Goal: Task Accomplishment & Management: Manage account settings

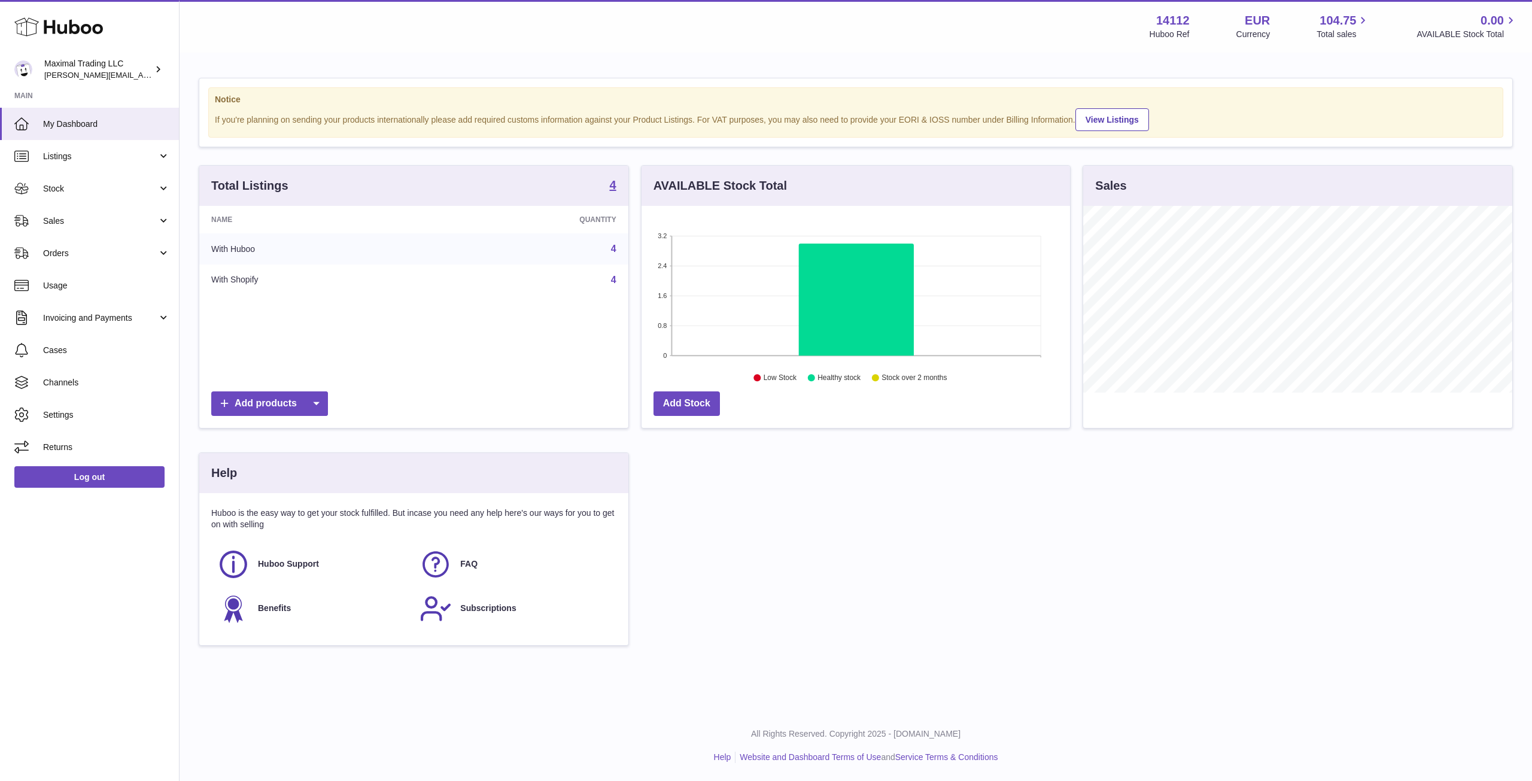
scroll to position [187, 429]
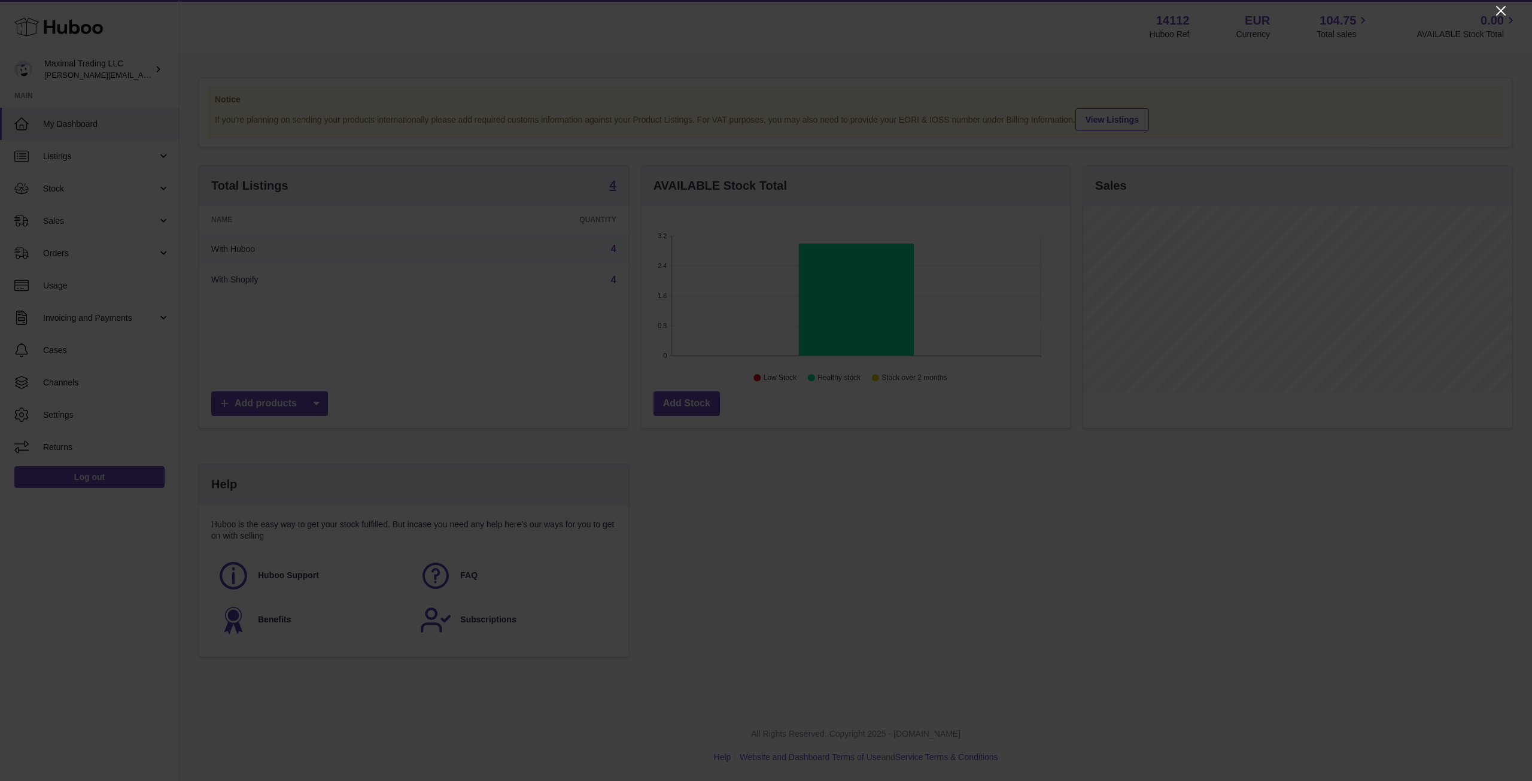
click at [1497, 11] on icon "Close" at bounding box center [1501, 11] width 14 height 14
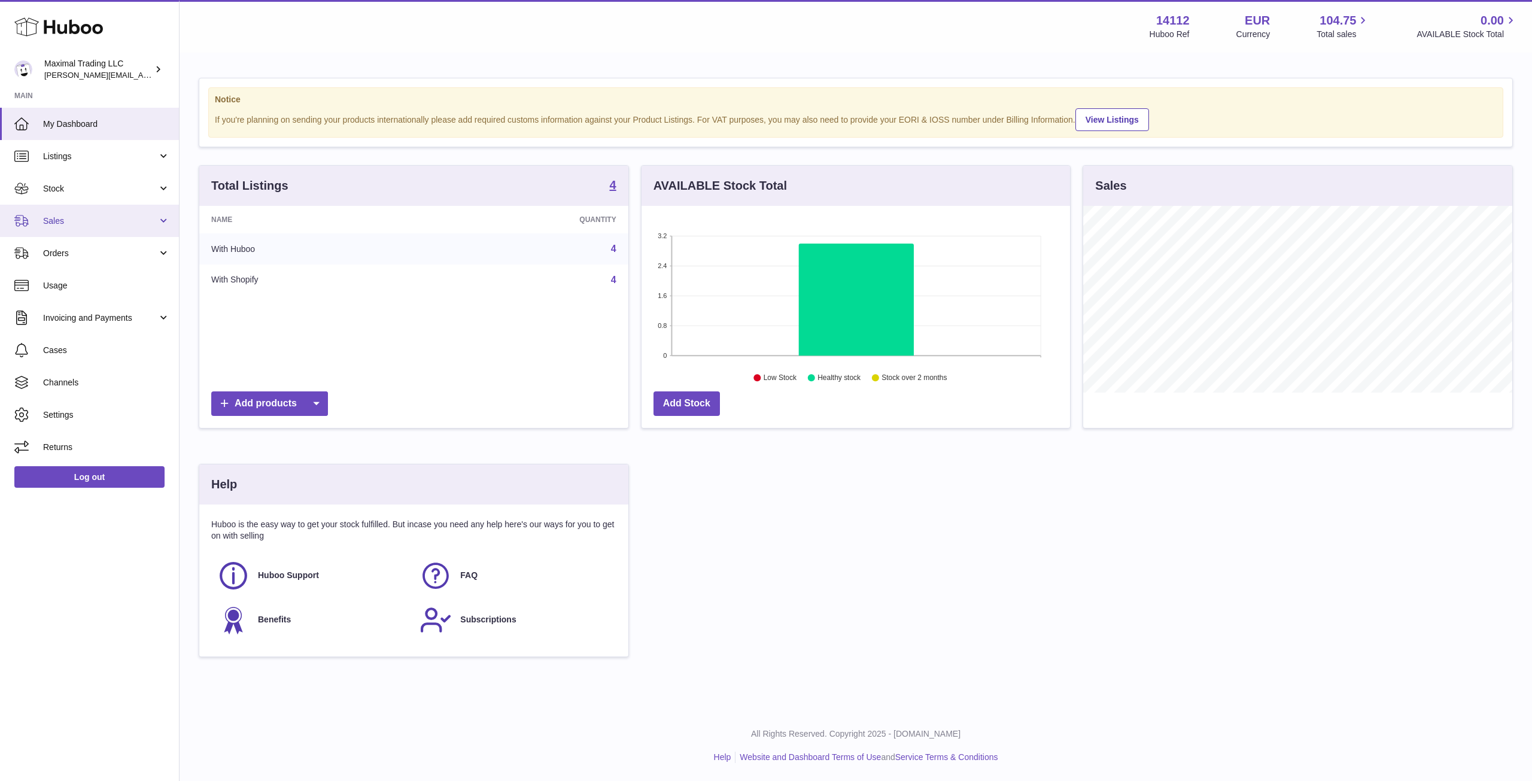
click at [66, 221] on span "Sales" at bounding box center [100, 220] width 114 height 11
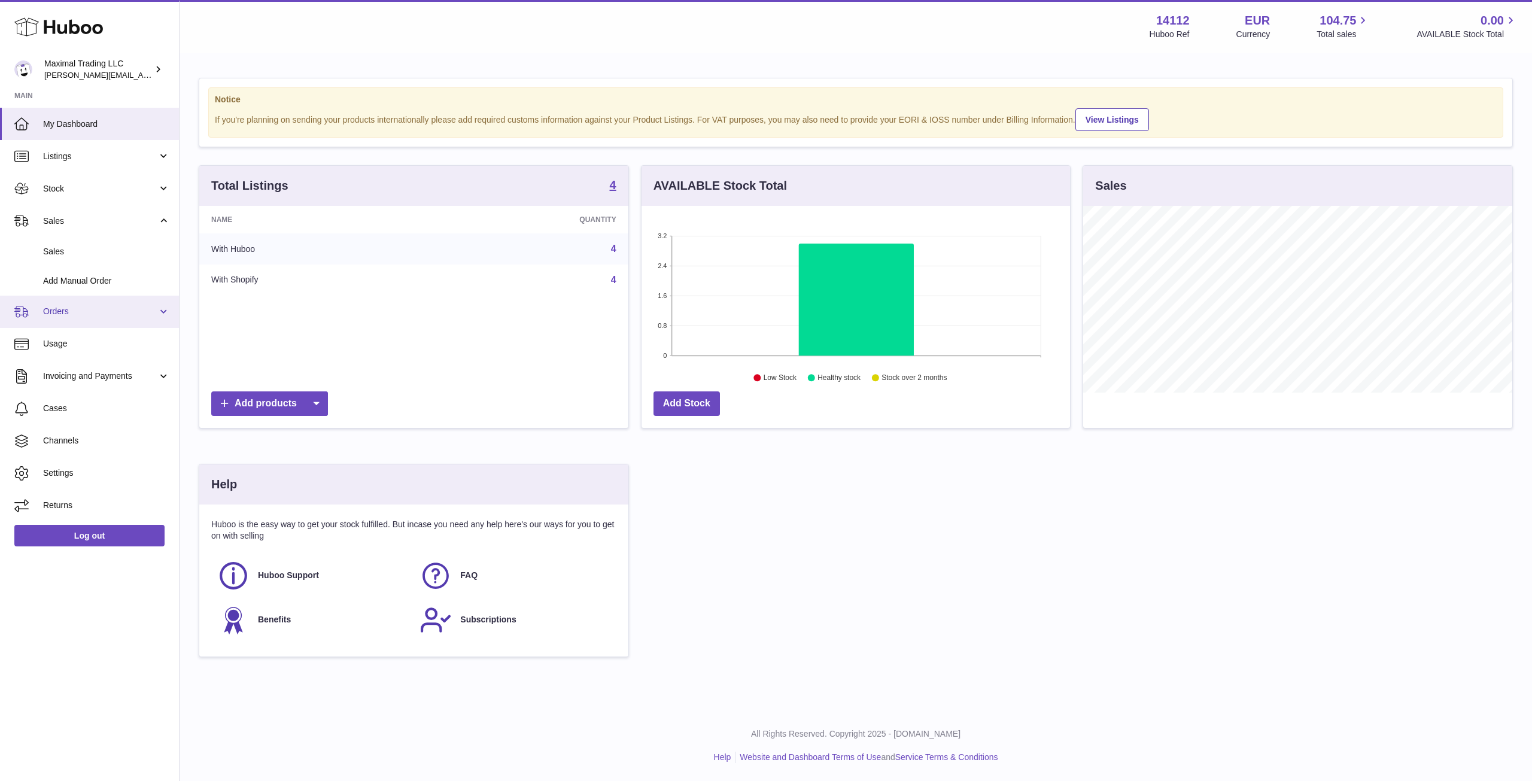
click at [65, 313] on span "Orders" at bounding box center [100, 311] width 114 height 11
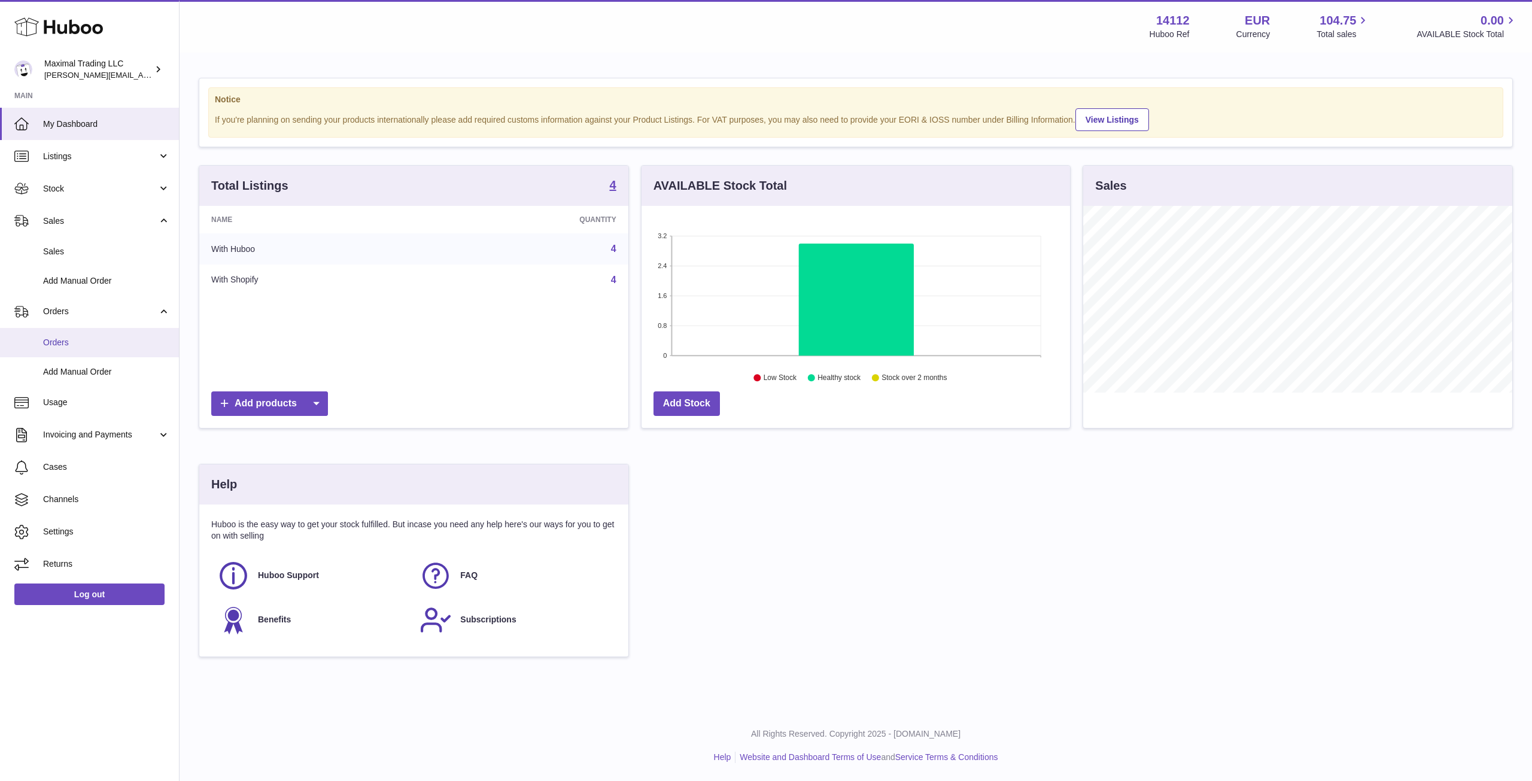
click at [67, 338] on span "Orders" at bounding box center [106, 342] width 127 height 11
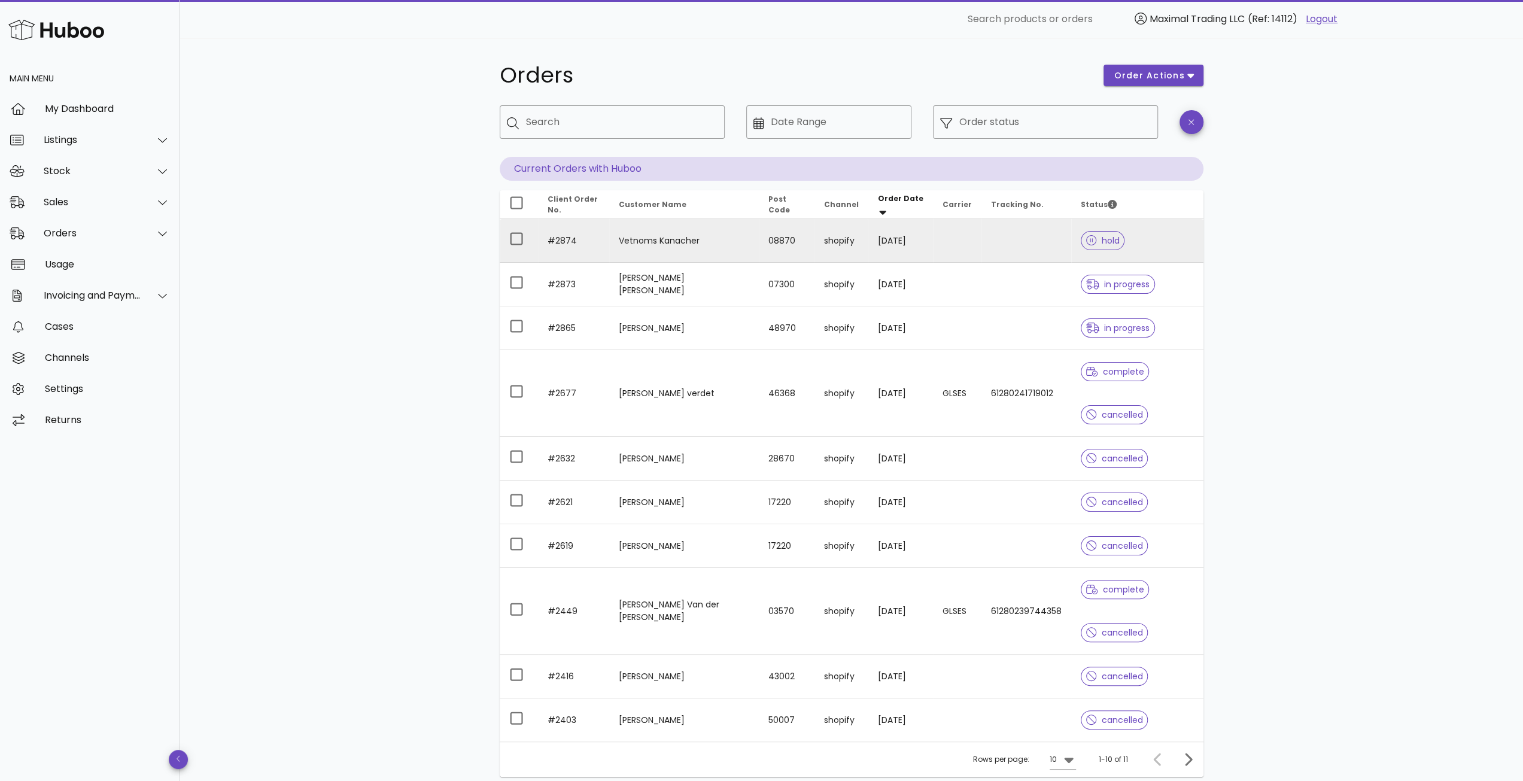
click at [652, 235] on td "Vetnoms Kanacher" at bounding box center [684, 241] width 150 height 44
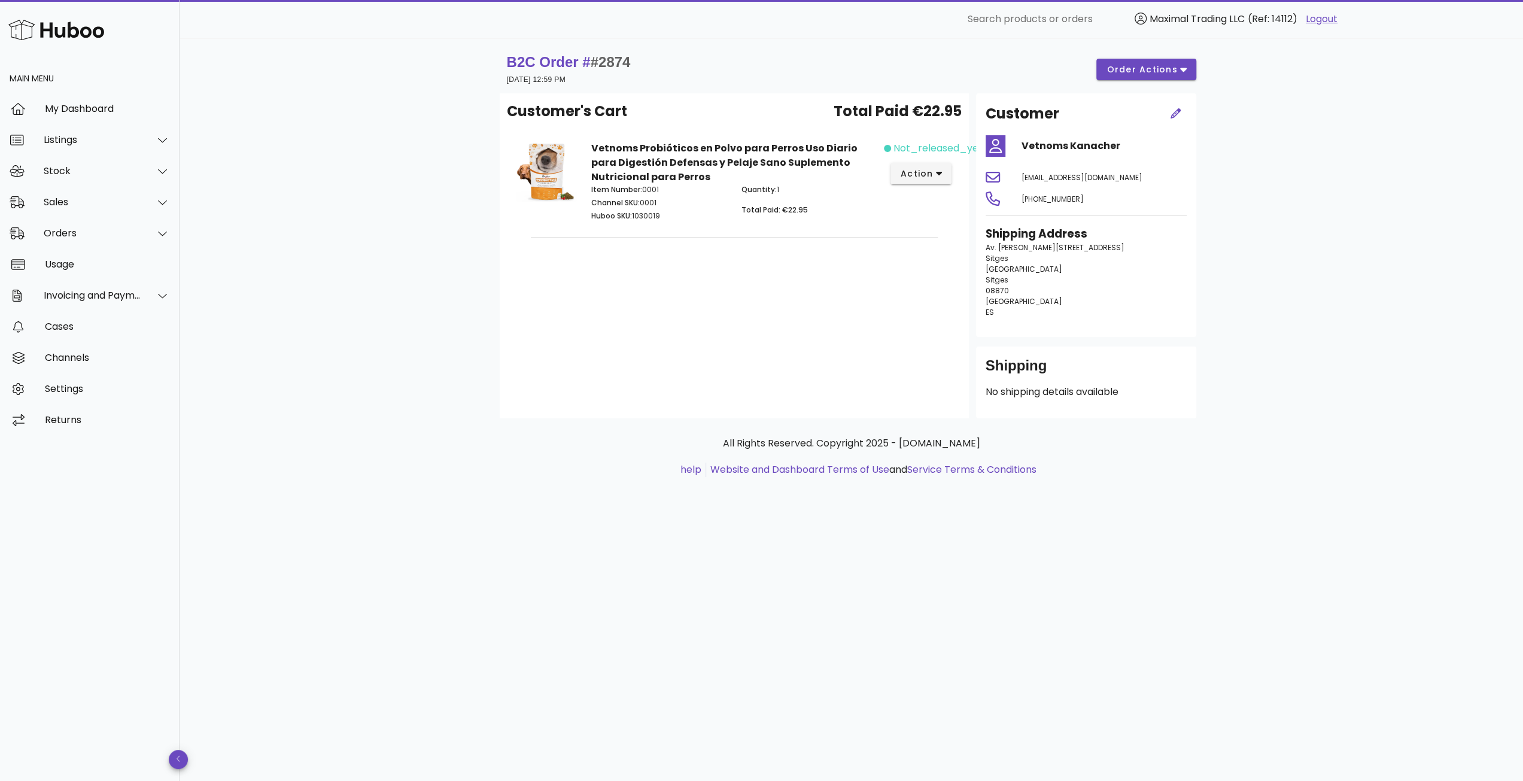
drag, startPoint x: 1021, startPoint y: 312, endPoint x: 1010, endPoint y: 352, distance: 42.1
click at [1010, 334] on div "Shipping Address Av. [PERSON_NAME][STREET_ADDRESS] ES" at bounding box center [1085, 276] width 215 height 116
click at [1094, 315] on p "Av. [PERSON_NAME][STREET_ADDRESS] ES" at bounding box center [1086, 279] width 201 height 75
click at [1049, 204] on span "[PHONE_NUMBER]" at bounding box center [1052, 199] width 62 height 10
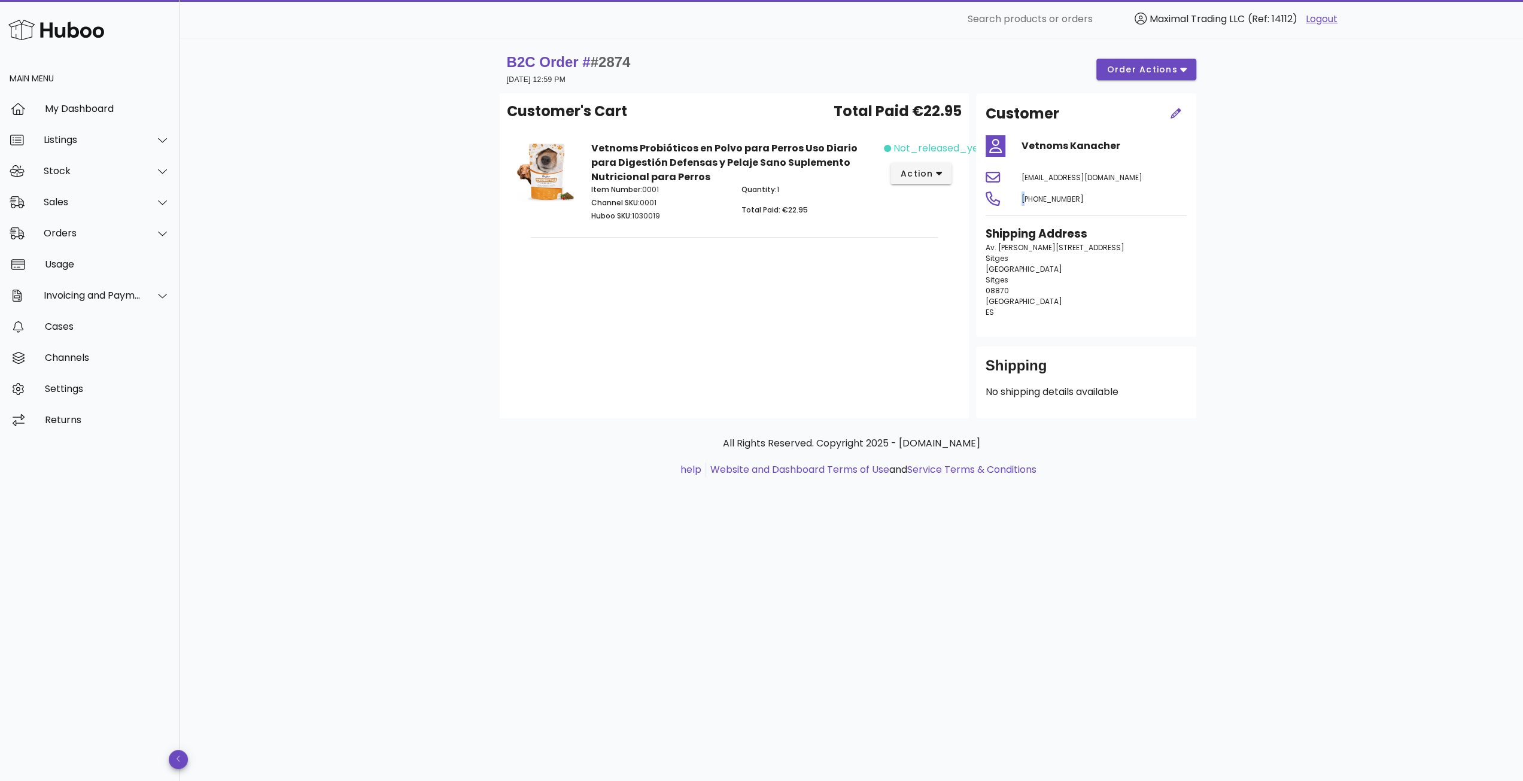
click at [1049, 204] on span "[PHONE_NUMBER]" at bounding box center [1052, 199] width 62 height 10
click at [1047, 204] on span "[PHONE_NUMBER]" at bounding box center [1052, 199] width 62 height 10
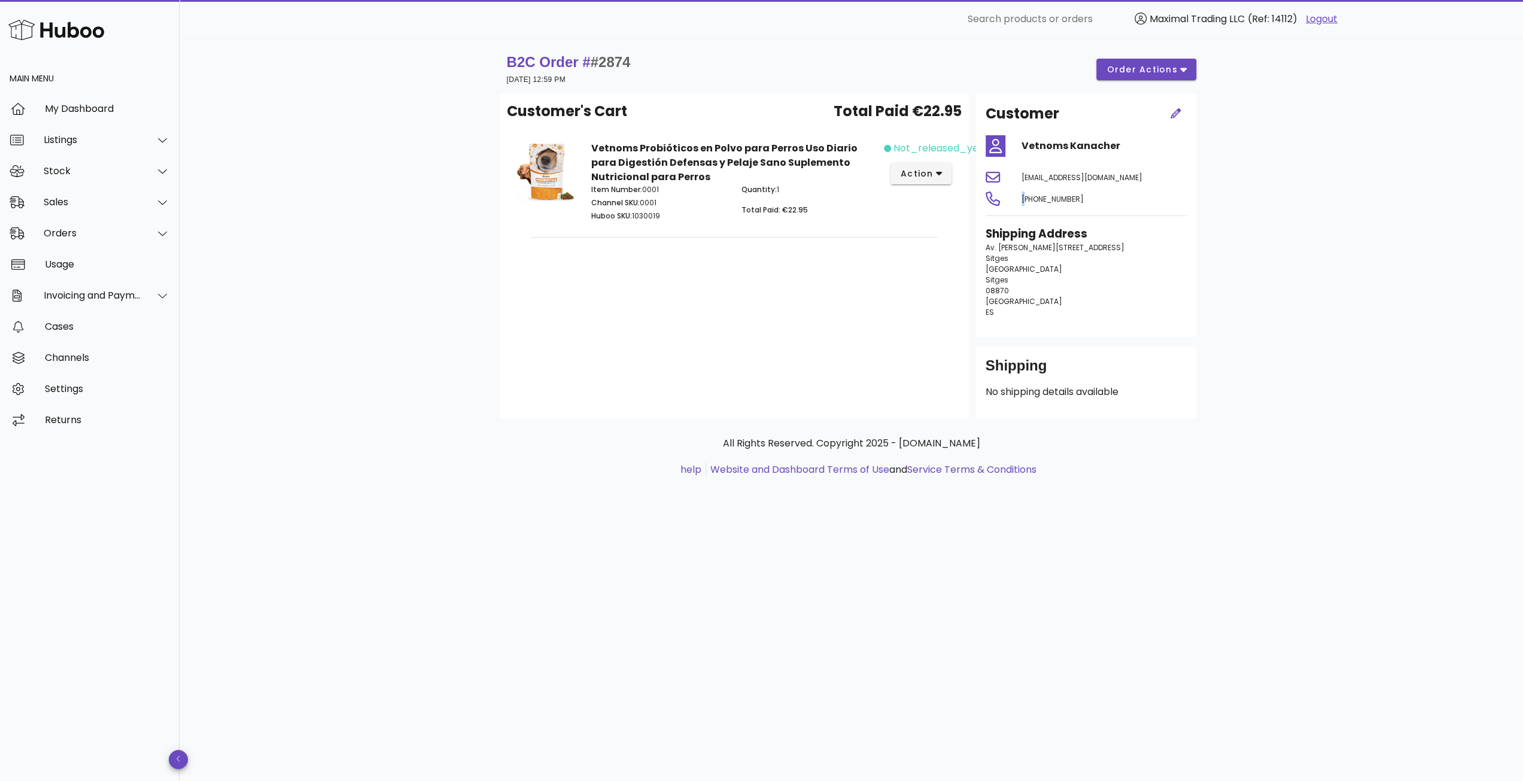
click at [1047, 204] on span "[PHONE_NUMBER]" at bounding box center [1052, 199] width 62 height 10
click at [1029, 253] on span "Av. [PERSON_NAME][STREET_ADDRESS]" at bounding box center [1055, 247] width 139 height 10
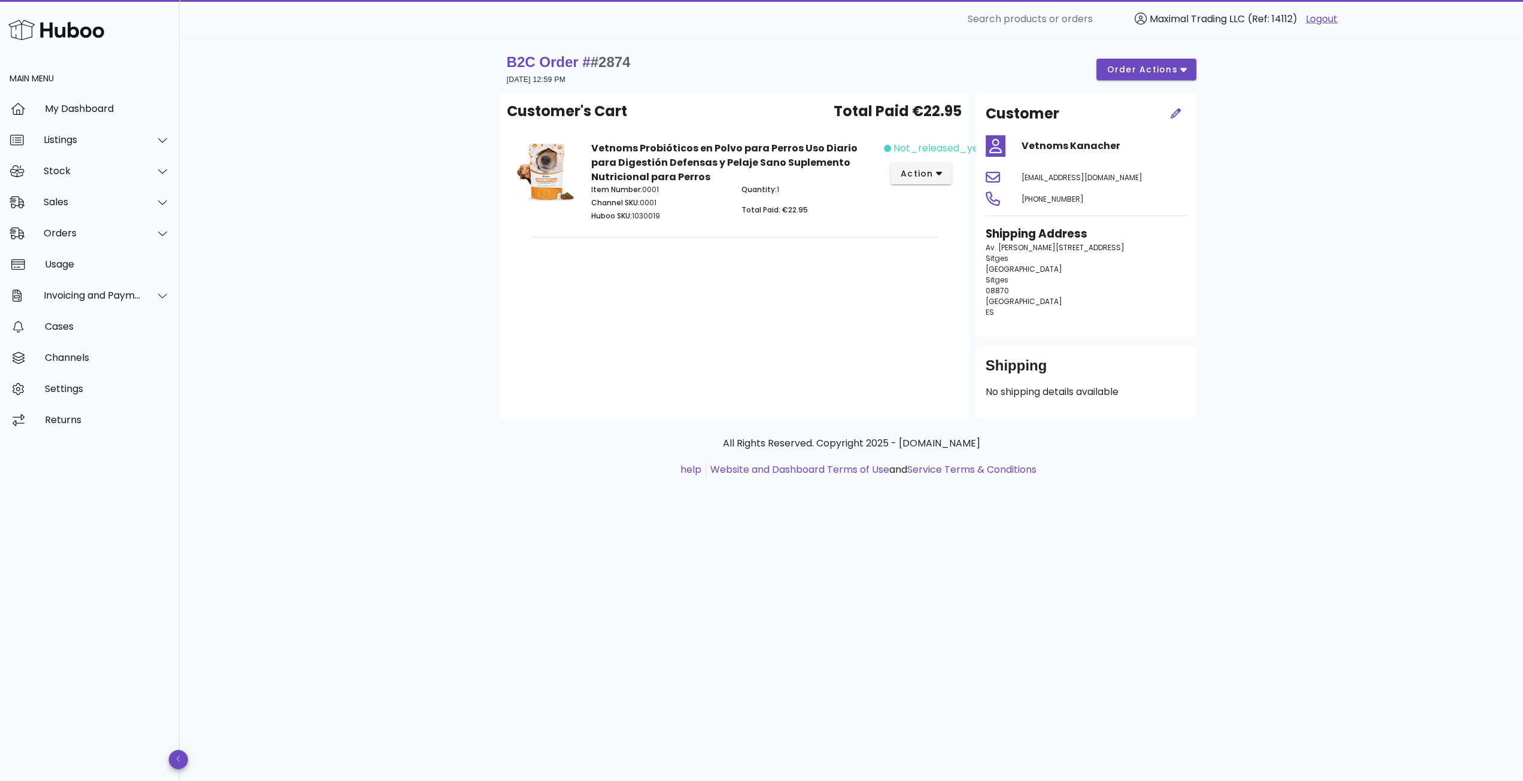
drag, startPoint x: 1181, startPoint y: 207, endPoint x: 938, endPoint y: 200, distance: 243.6
click at [938, 200] on div "Customer's Cart Total Paid €22.95 Vetnoms Probióticos en Polvo para Perros Uso …" at bounding box center [852, 255] width 704 height 325
click at [1144, 318] on p "Av. [PERSON_NAME][STREET_ADDRESS] ES" at bounding box center [1086, 279] width 201 height 75
